Goal: Download file/media

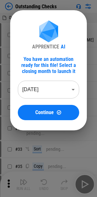
click at [38, 84] on body "Outstanding Checks Outstanding checks - ts.xlsx # 4 User information [URL][DOMA…" at bounding box center [48, 98] width 97 height 197
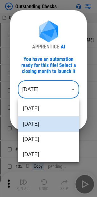
click at [47, 81] on div at bounding box center [48, 98] width 97 height 197
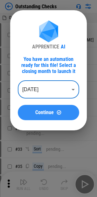
click at [60, 111] on img at bounding box center [59, 112] width 5 height 5
